Goal: Task Accomplishment & Management: Manage account settings

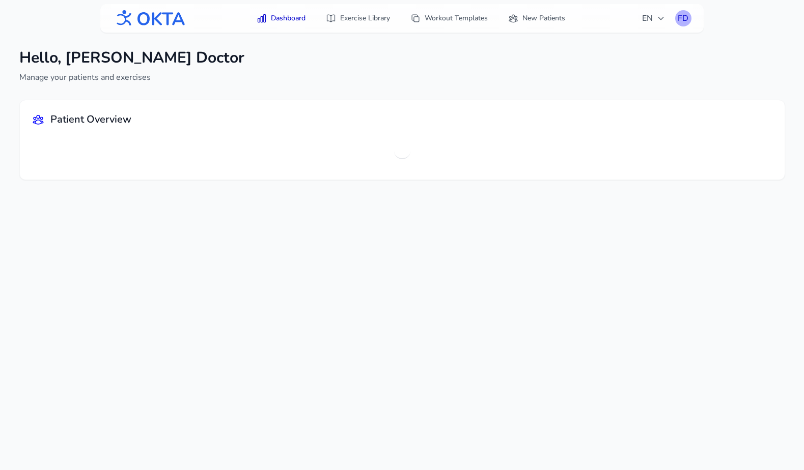
click at [682, 17] on div "FD" at bounding box center [683, 18] width 16 height 16
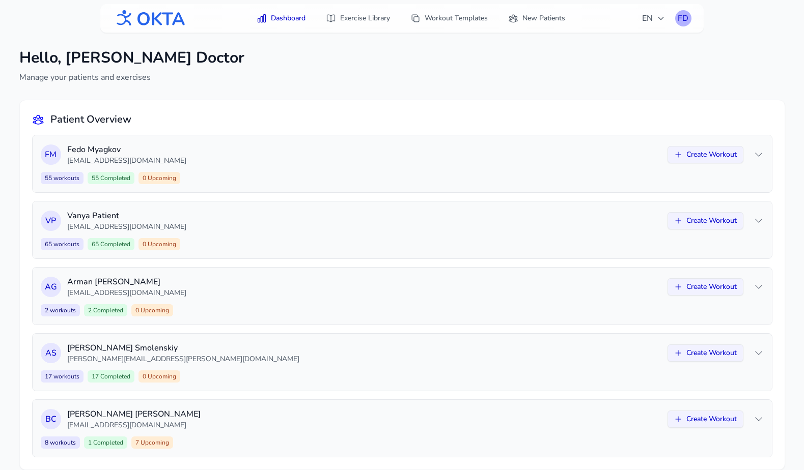
click at [681, 12] on div "FD" at bounding box center [683, 18] width 16 height 16
click at [647, 64] on link "Logout" at bounding box center [634, 60] width 114 height 18
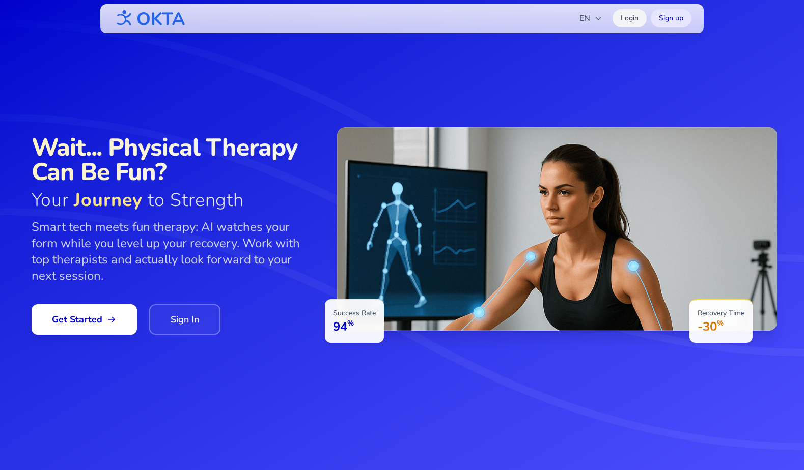
click at [630, 22] on link "Login" at bounding box center [629, 18] width 34 height 18
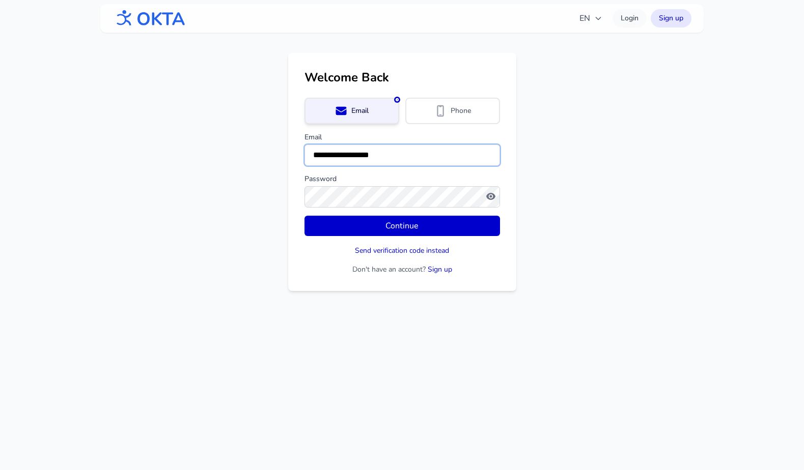
click at [376, 151] on input "**********" at bounding box center [401, 155] width 195 height 21
click at [371, 158] on input "***" at bounding box center [401, 155] width 195 height 21
type input "**********"
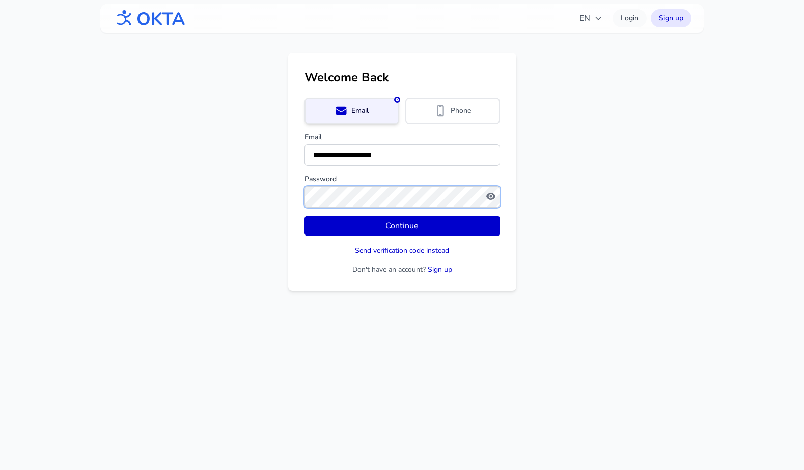
click at [304, 216] on button "Continue" at bounding box center [401, 226] width 195 height 20
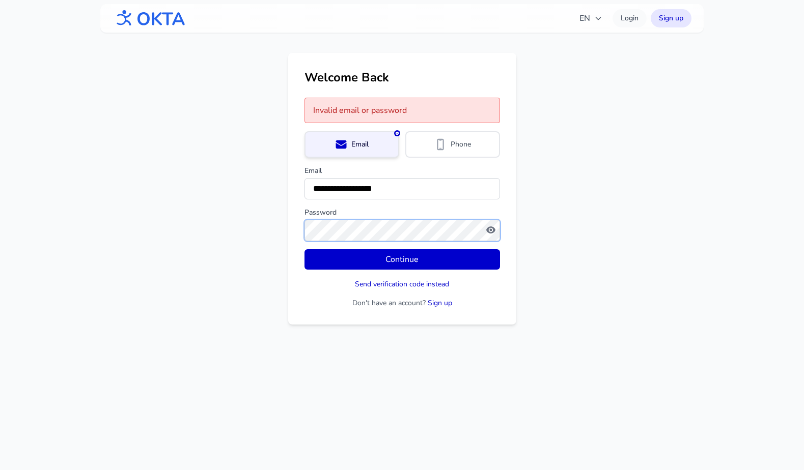
click at [304, 249] on button "Continue" at bounding box center [401, 259] width 195 height 20
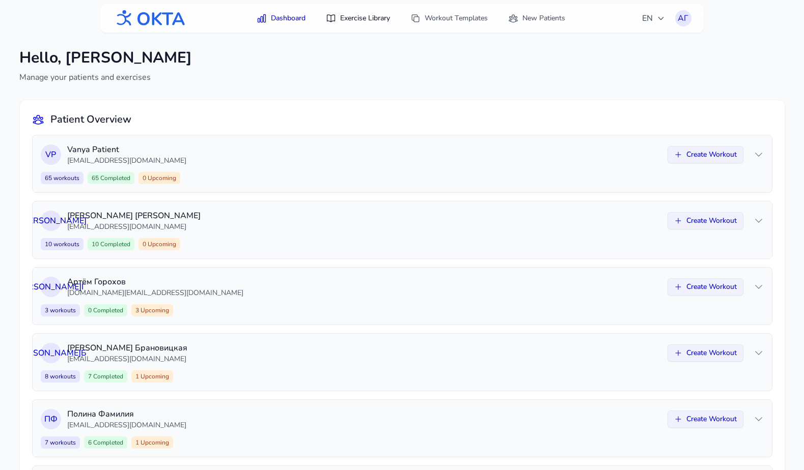
click at [362, 19] on link "Exercise Library" at bounding box center [358, 18] width 76 height 18
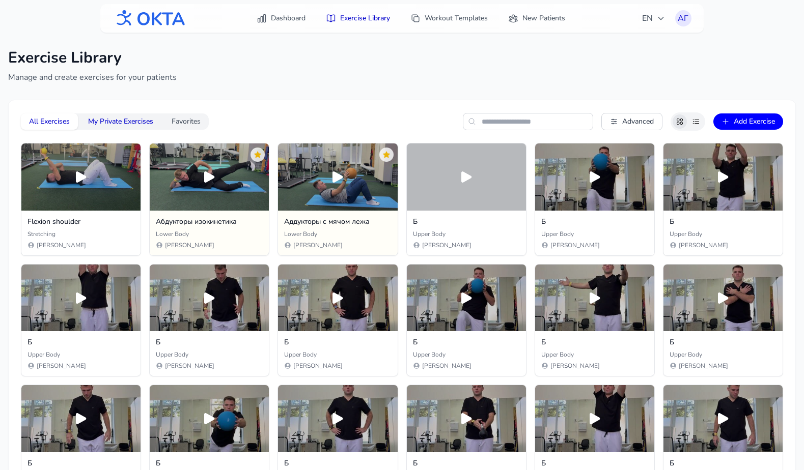
click at [127, 122] on button "My Private Exercises" at bounding box center [120, 122] width 81 height 16
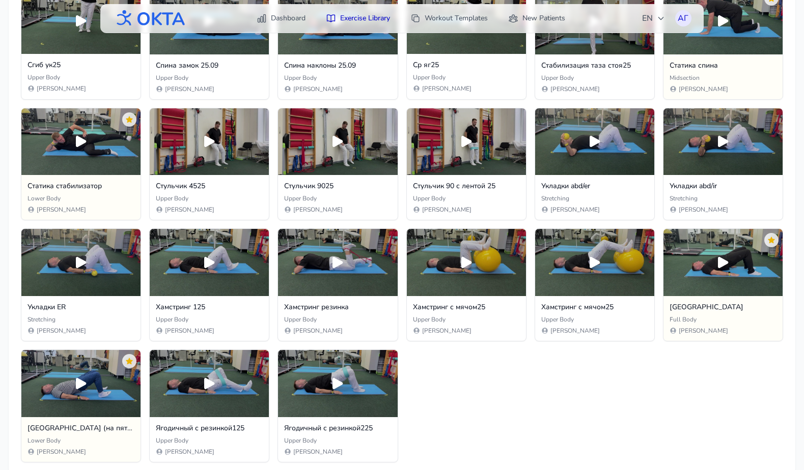
scroll to position [1972, 0]
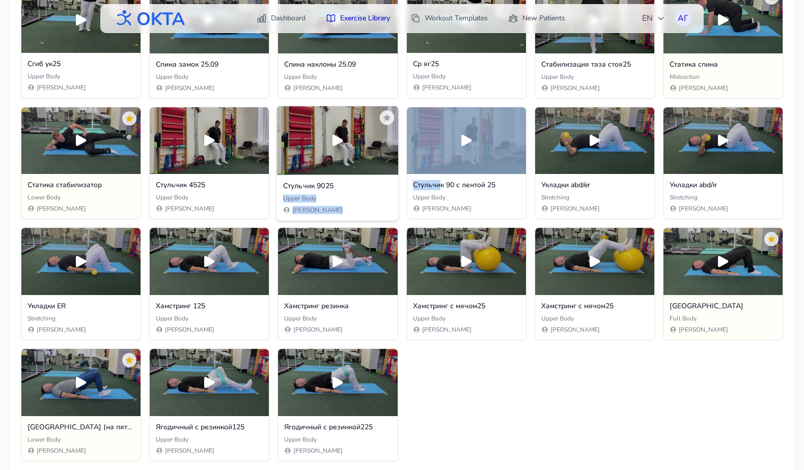
drag, startPoint x: 439, startPoint y: 184, endPoint x: 366, endPoint y: 191, distance: 72.6
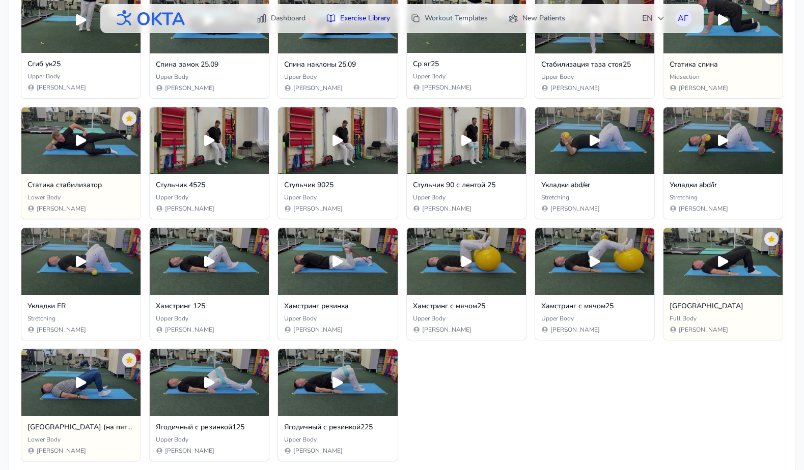
click at [210, 136] on icon at bounding box center [209, 140] width 17 height 17
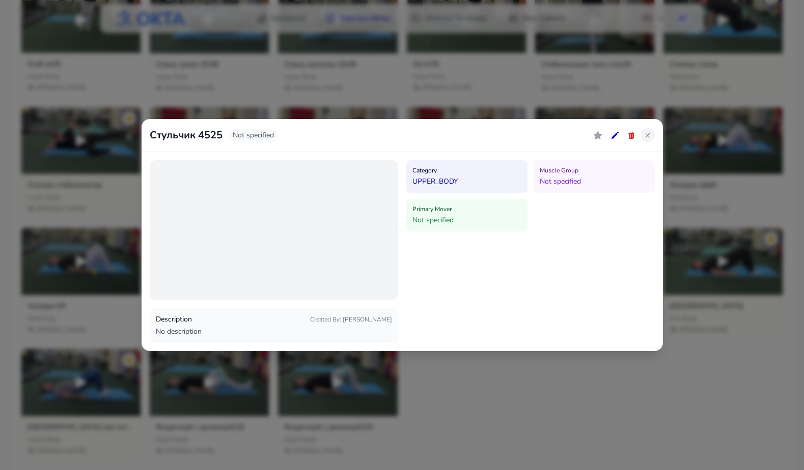
click at [646, 135] on icon at bounding box center [647, 135] width 5 height 5
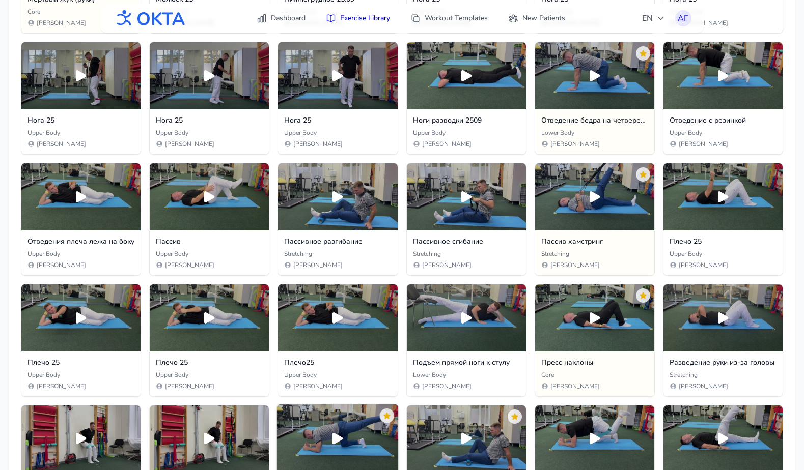
scroll to position [1189, 0]
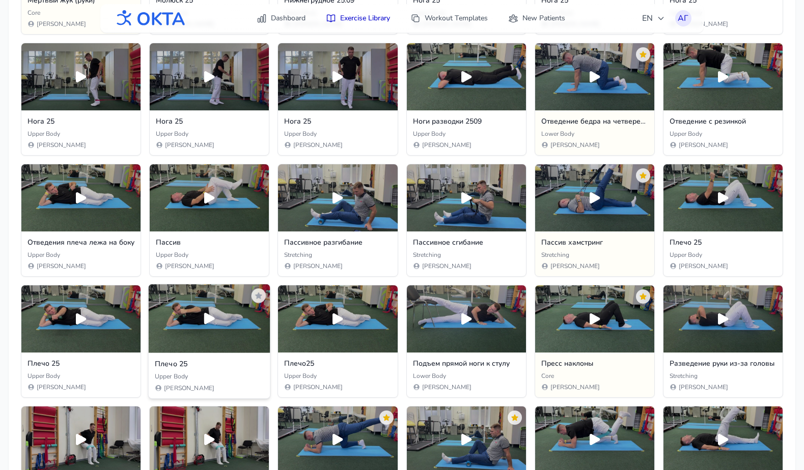
click at [207, 318] on icon at bounding box center [209, 318] width 11 height 11
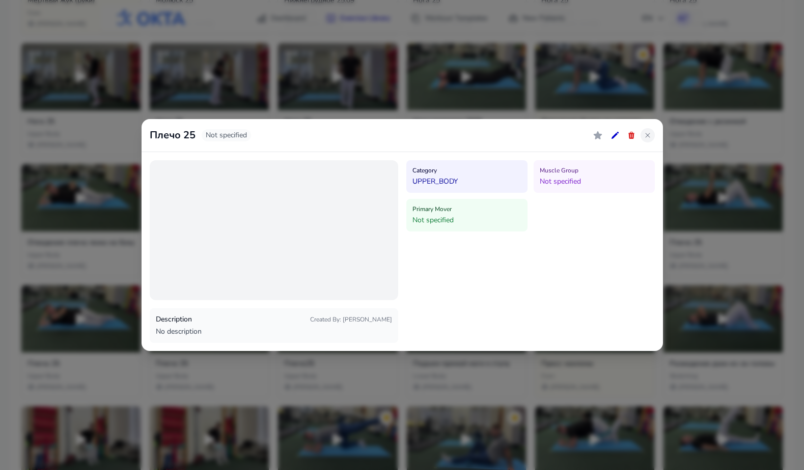
click at [645, 132] on icon at bounding box center [647, 135] width 8 height 8
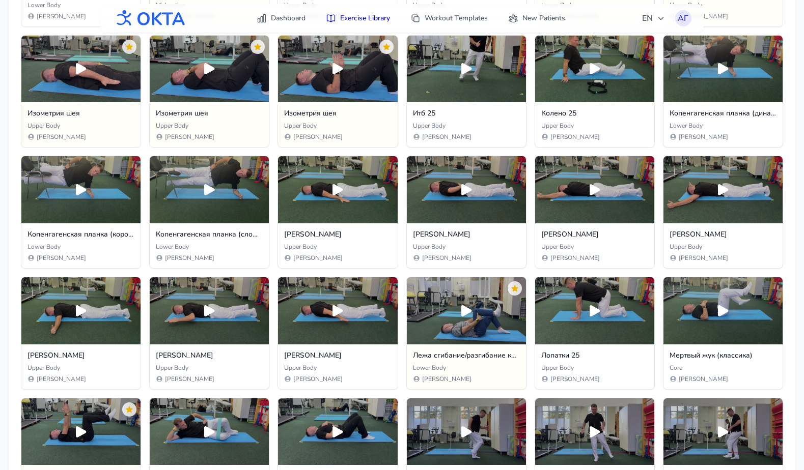
scroll to position [711, 0]
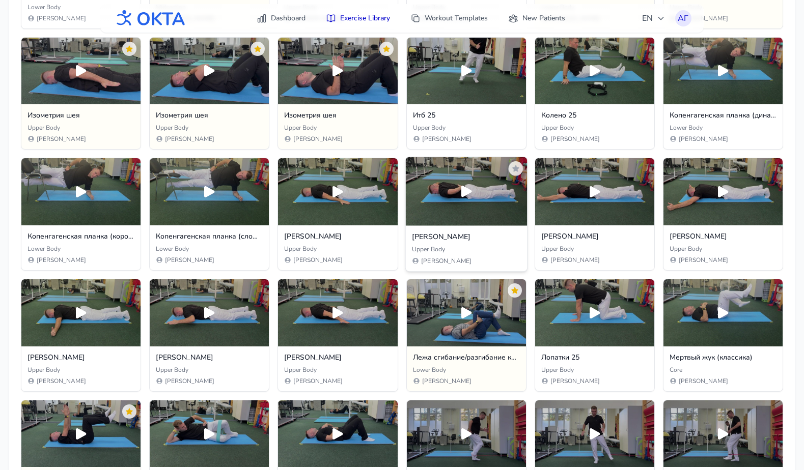
click at [455, 177] on div at bounding box center [466, 191] width 122 height 68
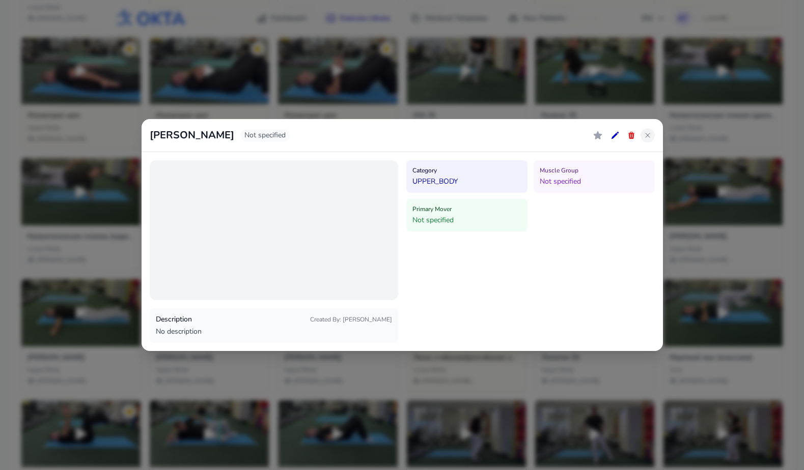
click at [642, 130] on button at bounding box center [647, 135] width 14 height 14
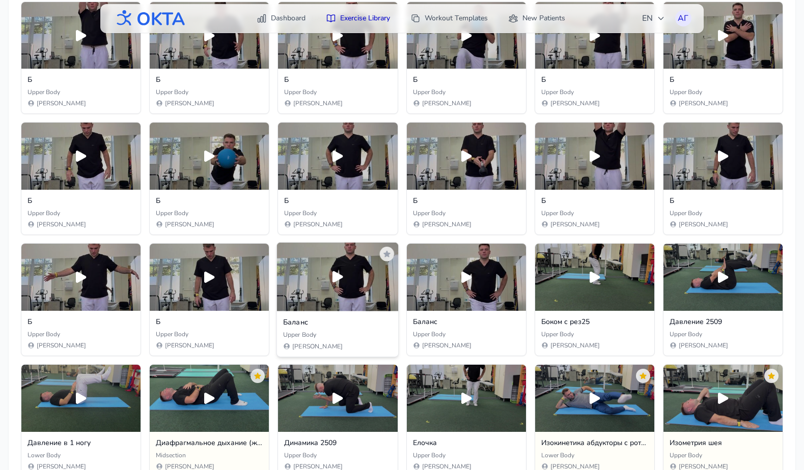
scroll to position [262, 0]
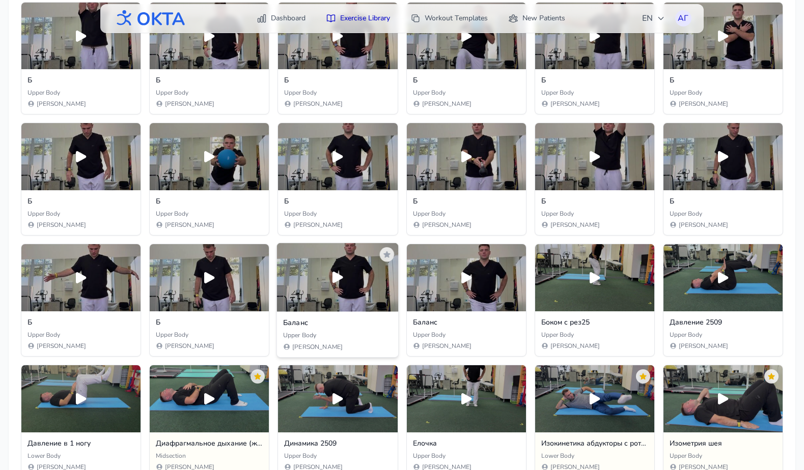
click at [329, 273] on icon at bounding box center [337, 277] width 17 height 17
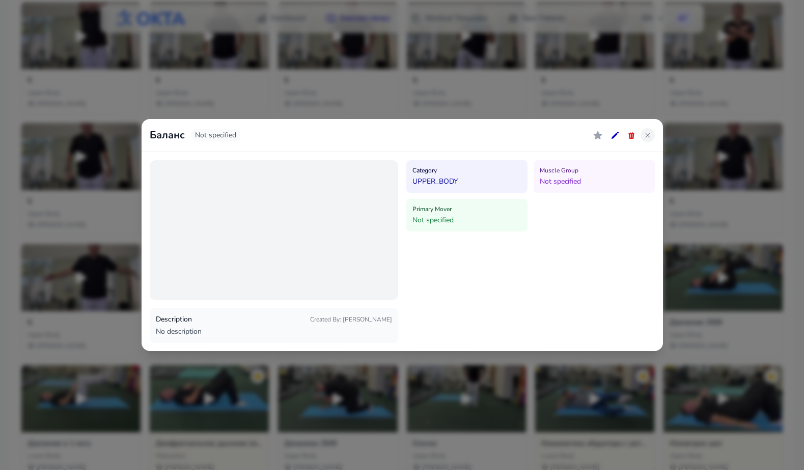
click at [644, 132] on icon at bounding box center [647, 135] width 8 height 8
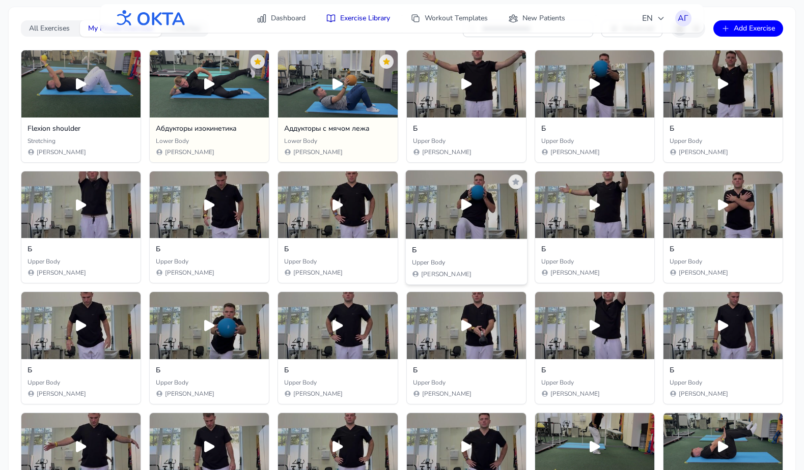
scroll to position [0, 0]
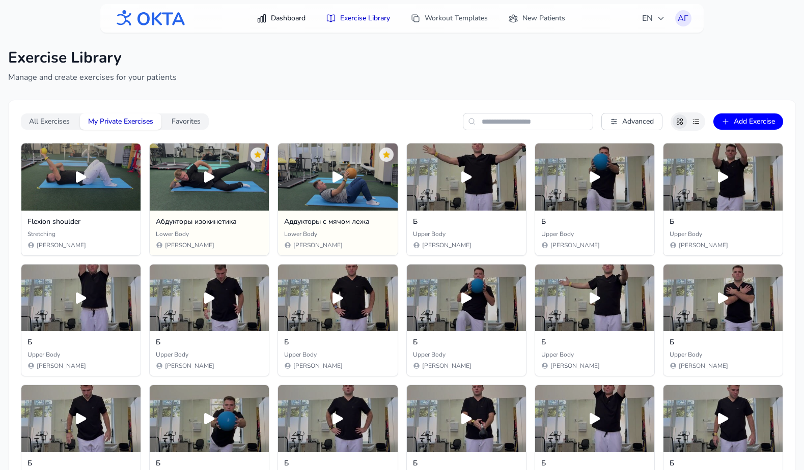
click at [272, 19] on link "Dashboard" at bounding box center [280, 18] width 61 height 18
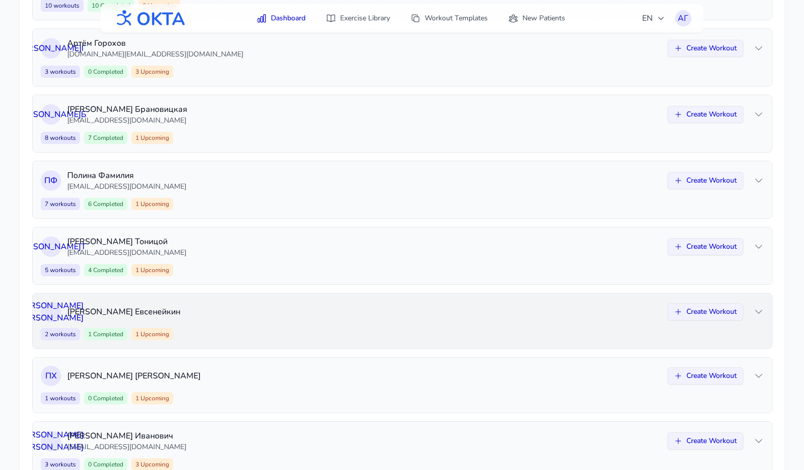
scroll to position [230, 0]
